Goal: Information Seeking & Learning: Learn about a topic

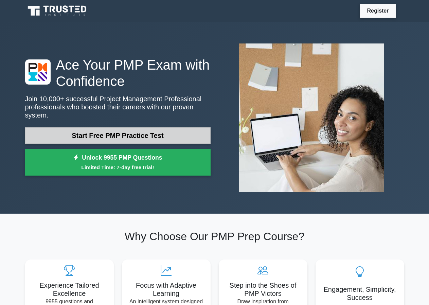
click at [98, 129] on link "Start Free PMP Practice Test" at bounding box center [117, 135] width 185 height 16
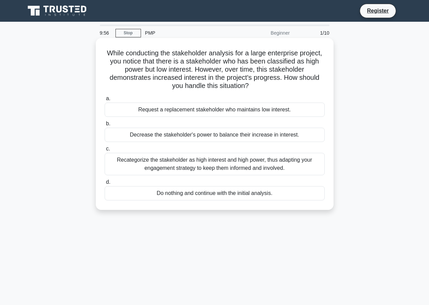
click at [143, 135] on div "Decrease the stakeholder's power to balance their increase in interest." at bounding box center [215, 135] width 220 height 14
click at [105, 126] on input "b. Decrease the stakeholder's power to balance their increase in interest." at bounding box center [105, 123] width 0 height 4
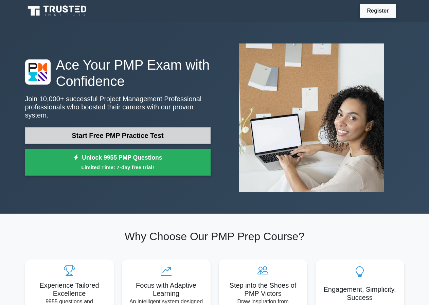
click at [157, 127] on link "Start Free PMP Practice Test" at bounding box center [117, 135] width 185 height 16
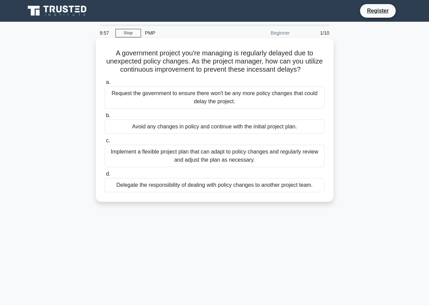
scroll to position [62, 0]
